Goal: Task Accomplishment & Management: Manage account settings

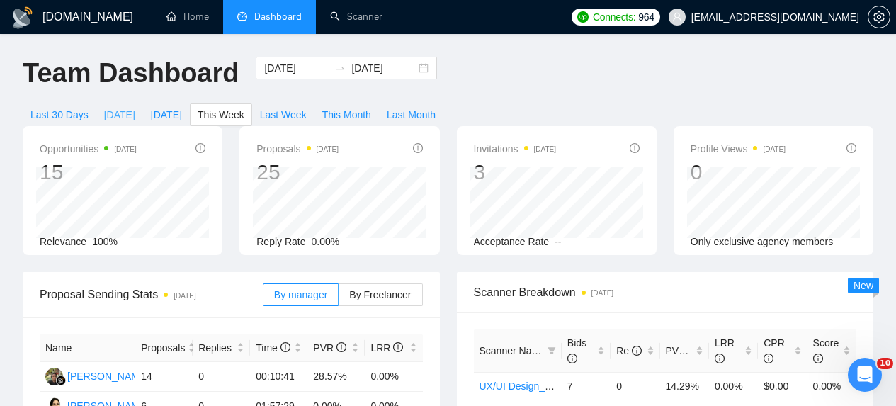
click at [117, 117] on span "[DATE]" at bounding box center [119, 115] width 31 height 16
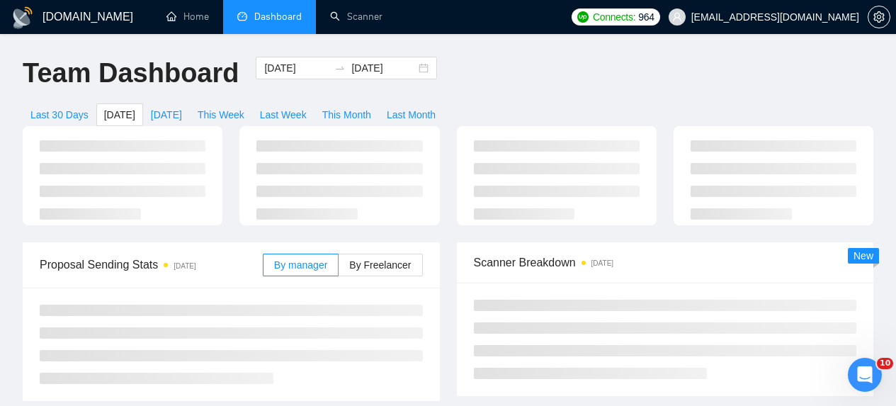
type input "[DATE]"
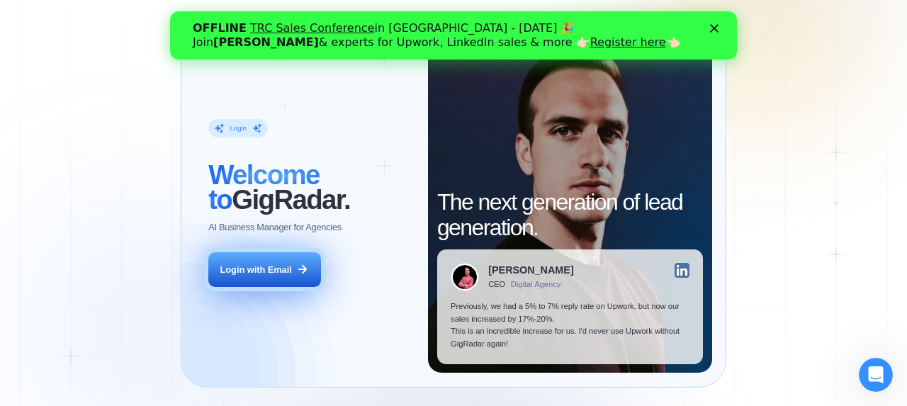
click at [296, 269] on icon at bounding box center [302, 269] width 13 height 13
click at [275, 273] on div "Login with Email" at bounding box center [256, 270] width 72 height 13
